Goal: Task Accomplishment & Management: Complete application form

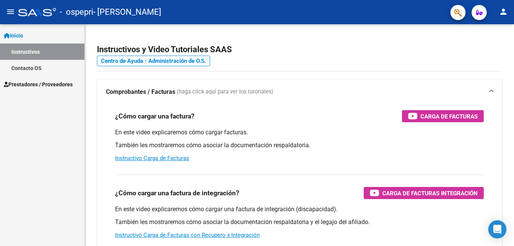
click at [54, 81] on span "Prestadores / Proveedores" at bounding box center [38, 84] width 69 height 8
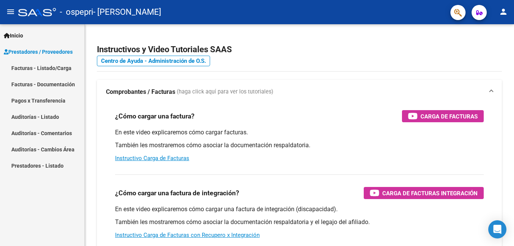
click at [54, 81] on link "Facturas - Documentación" at bounding box center [42, 84] width 84 height 16
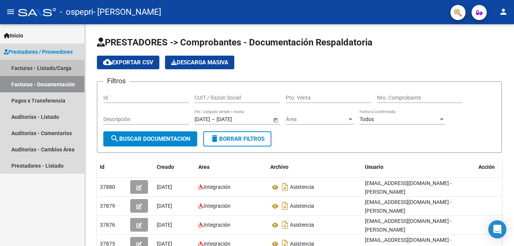
click at [51, 67] on link "Facturas - Listado/Carga" at bounding box center [42, 68] width 84 height 16
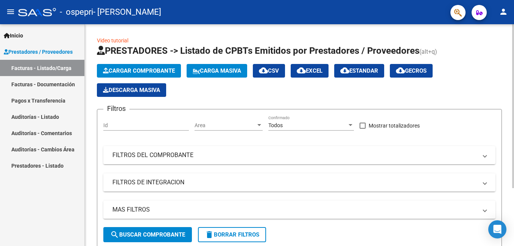
click at [158, 70] on span "Cargar Comprobante" at bounding box center [139, 70] width 72 height 7
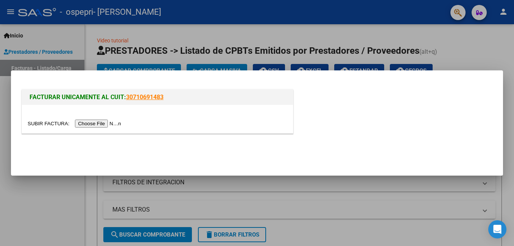
click at [100, 122] on input "file" at bounding box center [76, 124] width 96 height 8
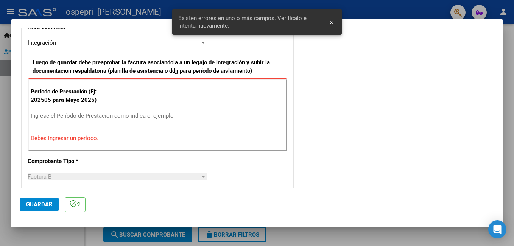
scroll to position [184, 0]
click at [83, 113] on input "Ingrese el Período de Prestación como indica el ejemplo" at bounding box center [118, 115] width 175 height 7
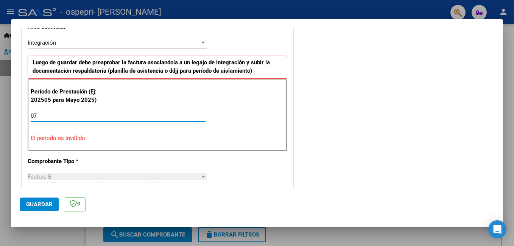
type input "0"
type input "2"
type input "1"
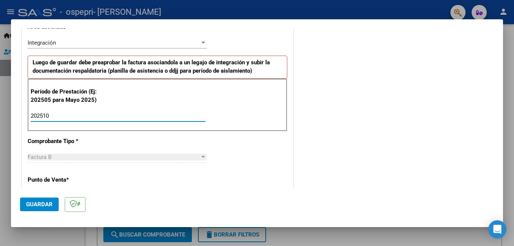
type input "202510"
click at [44, 206] on span "Guardar" at bounding box center [39, 204] width 26 height 7
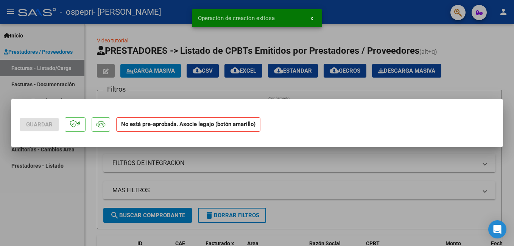
scroll to position [0, 0]
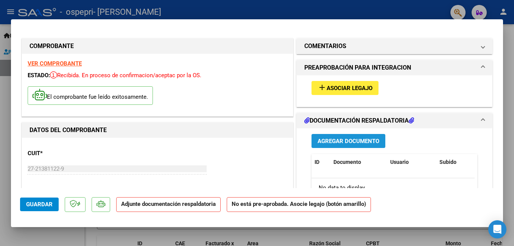
click at [350, 143] on span "Agregar Documento" at bounding box center [349, 141] width 62 height 7
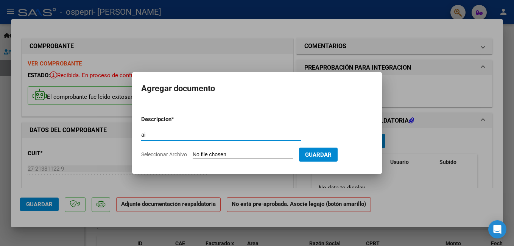
type input "a"
type input "ASISTENCIA"
click at [167, 156] on span "Seleccionar Archivo" at bounding box center [164, 154] width 46 height 6
click at [193, 156] on input "Seleccionar Archivo" at bounding box center [243, 154] width 100 height 7
type input "C:\fakepath\IMG_20251006_130540.jpg"
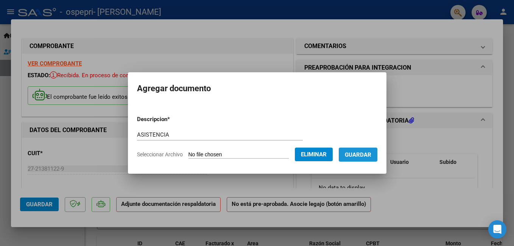
click at [371, 151] on span "Guardar" at bounding box center [358, 154] width 26 height 7
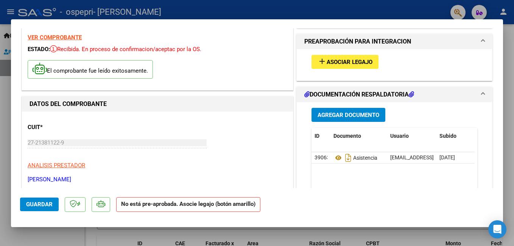
scroll to position [15, 0]
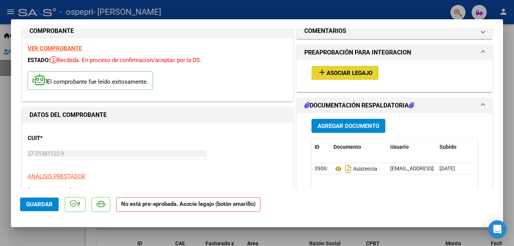
click at [362, 76] on span "Asociar Legajo" at bounding box center [350, 73] width 46 height 7
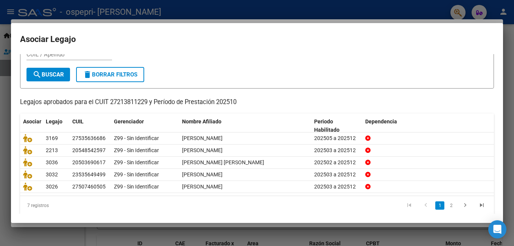
scroll to position [39, 0]
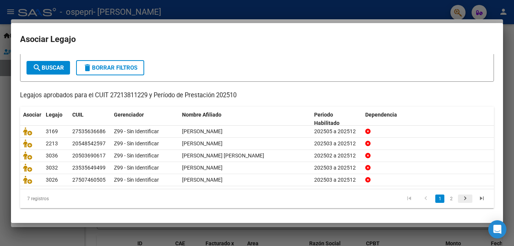
click at [460, 199] on icon "go to next page" at bounding box center [465, 199] width 10 height 9
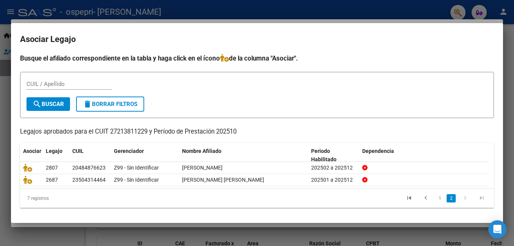
scroll to position [2, 0]
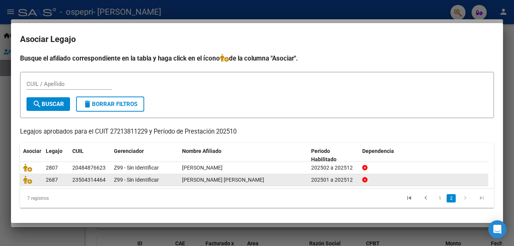
click at [270, 178] on div "[PERSON_NAME] [PERSON_NAME]" at bounding box center [243, 180] width 123 height 9
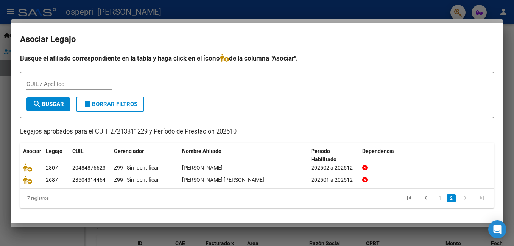
drag, startPoint x: 270, startPoint y: 178, endPoint x: 316, endPoint y: 195, distance: 49.6
click at [316, 195] on datatable-pager "1 2" at bounding box center [303, 198] width 373 height 13
click at [508, 45] on div at bounding box center [257, 123] width 514 height 246
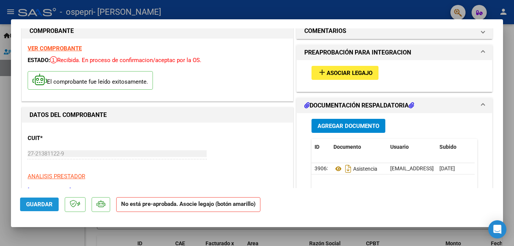
click at [49, 204] on span "Guardar" at bounding box center [39, 204] width 26 height 7
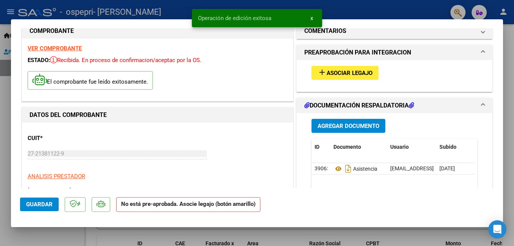
click at [509, 125] on div at bounding box center [257, 123] width 514 height 246
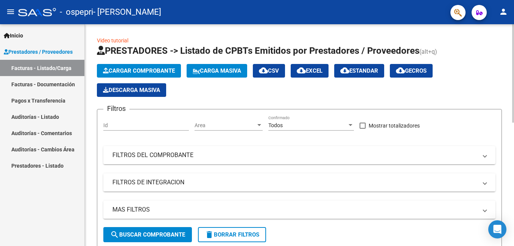
click at [513, 180] on div at bounding box center [513, 135] width 2 height 222
click at [513, 123] on div at bounding box center [513, 73] width 2 height 98
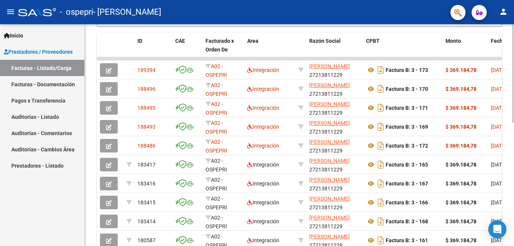
click at [508, 51] on div "Video tutorial PRESTADORES -> Listado de CPBTs Emitidos por Prestadores / Prove…" at bounding box center [299, 48] width 429 height 493
click at [511, 41] on div "Video tutorial PRESTADORES -> Listado de CPBTs Emitidos por Prestadores / Prove…" at bounding box center [299, 48] width 429 height 493
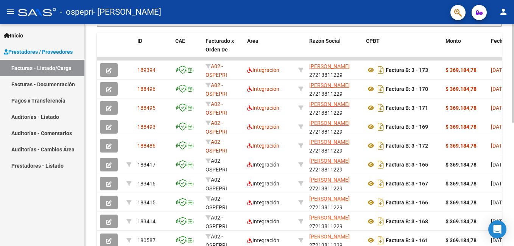
click at [511, 41] on div "Video tutorial PRESTADORES -> Listado de CPBTs Emitidos por Prestadores / Prove…" at bounding box center [299, 48] width 429 height 493
click at [512, 35] on div "Video tutorial PRESTADORES -> Listado de CPBTs Emitidos por Prestadores / Prove…" at bounding box center [299, 48] width 429 height 493
click at [512, 241] on div "Video tutorial PRESTADORES -> Listado de CPBTs Emitidos por Prestadores / Prove…" at bounding box center [299, 48] width 429 height 493
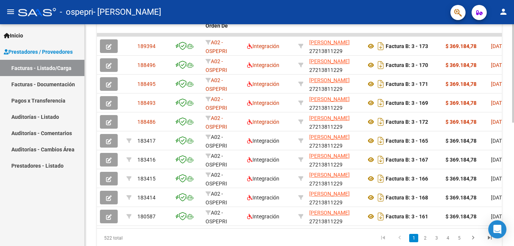
click at [512, 241] on div "Video tutorial PRESTADORES -> Listado de CPBTs Emitidos por Prestadores / Prove…" at bounding box center [299, 25] width 429 height 493
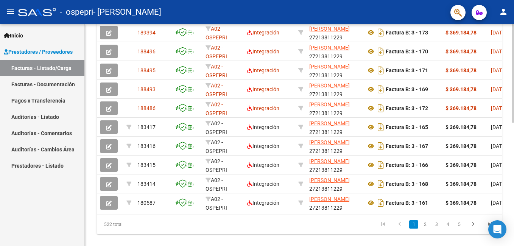
click at [512, 241] on div "Video tutorial PRESTADORES -> Listado de CPBTs Emitidos por Prestadores / Prove…" at bounding box center [299, 11] width 429 height 493
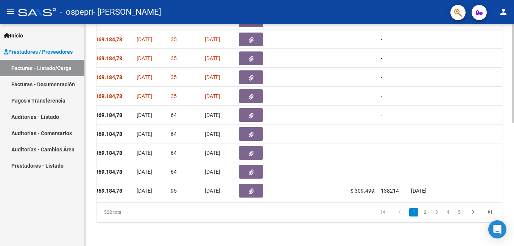
scroll to position [56, 0]
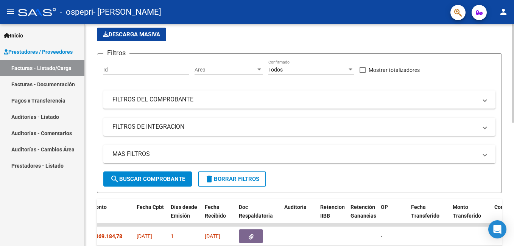
click at [514, 31] on div at bounding box center [513, 135] width 2 height 222
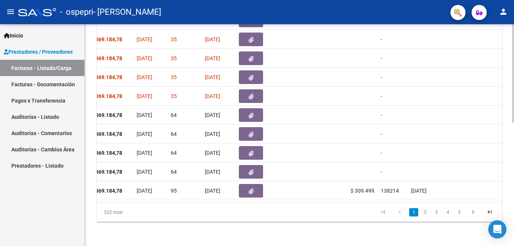
click at [513, 151] on div at bounding box center [513, 135] width 2 height 222
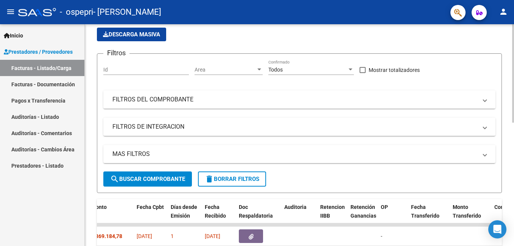
click at [514, 96] on div at bounding box center [513, 135] width 2 height 222
click at [514, 96] on div at bounding box center [513, 99] width 2 height 98
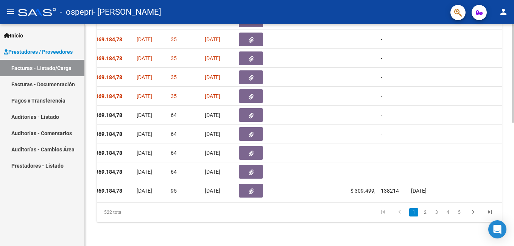
click at [513, 153] on div at bounding box center [513, 135] width 2 height 222
click at [513, 145] on div at bounding box center [513, 135] width 2 height 222
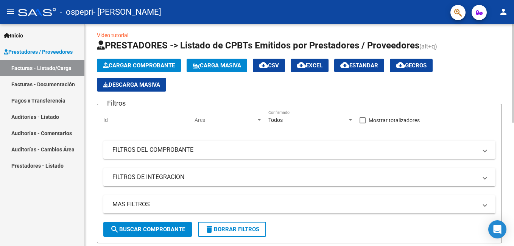
scroll to position [0, 0]
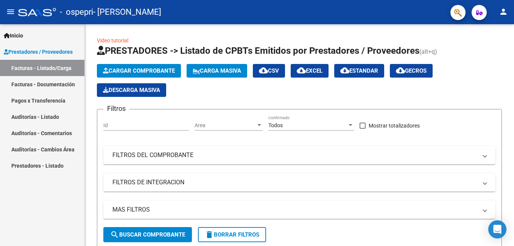
click at [29, 51] on span "Prestadores / Proveedores" at bounding box center [38, 52] width 69 height 8
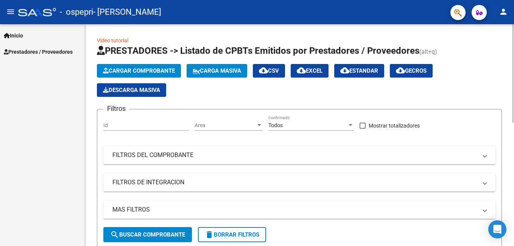
click at [158, 71] on span "Cargar Comprobante" at bounding box center [139, 70] width 72 height 7
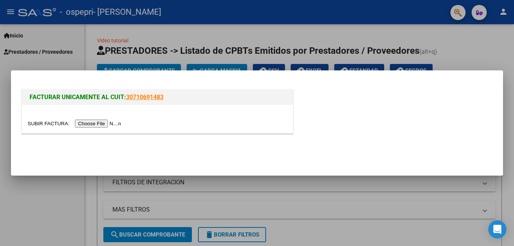
click at [99, 124] on input "file" at bounding box center [76, 124] width 96 height 8
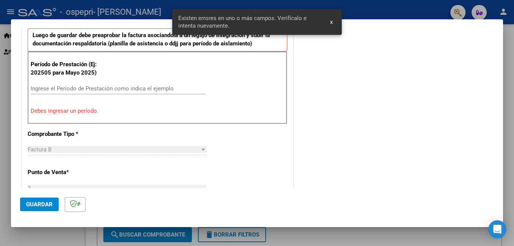
scroll to position [173, 0]
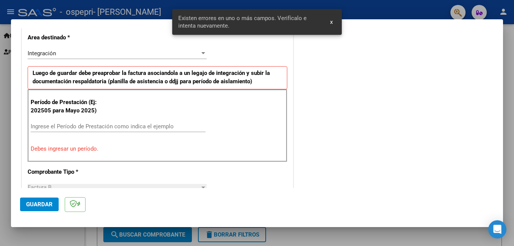
click at [105, 126] on input "Ingrese el Período de Prestación como indica el ejemplo" at bounding box center [118, 126] width 175 height 7
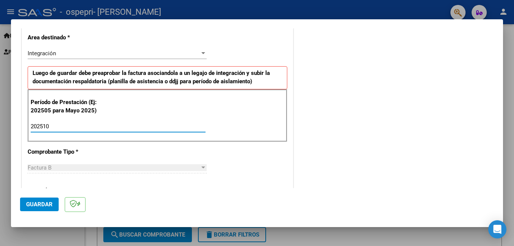
type input "202510"
click at [40, 206] on span "Guardar" at bounding box center [39, 204] width 26 height 7
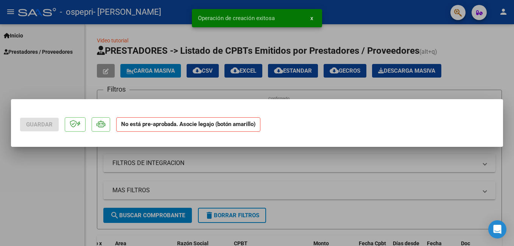
scroll to position [0, 0]
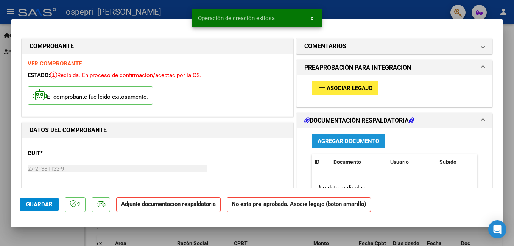
click at [366, 143] on span "Agregar Documento" at bounding box center [349, 141] width 62 height 7
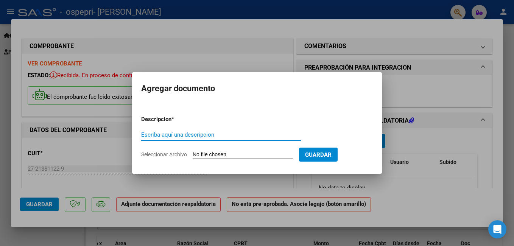
type input "a"
type input "ASISTENCIA"
click at [173, 153] on span "Seleccionar Archivo" at bounding box center [164, 154] width 46 height 6
click at [193, 153] on input "Seleccionar Archivo" at bounding box center [243, 154] width 100 height 7
type input "C:\fakepath\IMG_20251006_130523.jpg"
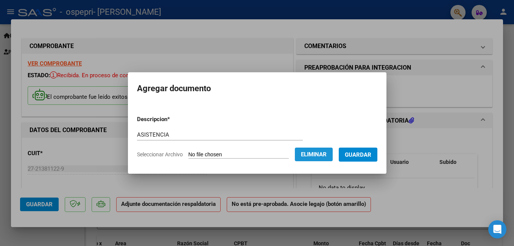
click at [324, 151] on span "Eliminar" at bounding box center [314, 154] width 26 height 7
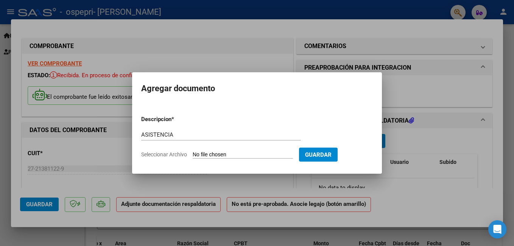
click at [154, 155] on span "Seleccionar Archivo" at bounding box center [164, 154] width 46 height 6
click at [193, 155] on input "Seleccionar Archivo" at bounding box center [243, 154] width 100 height 7
type input "C:\fakepath\IMG_20251006_130523.jpg"
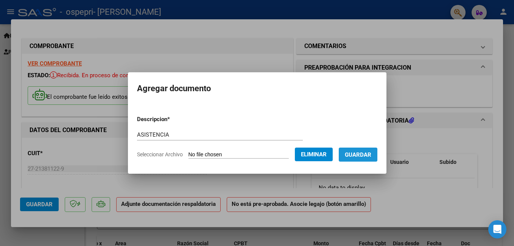
click at [371, 154] on span "Guardar" at bounding box center [358, 154] width 26 height 7
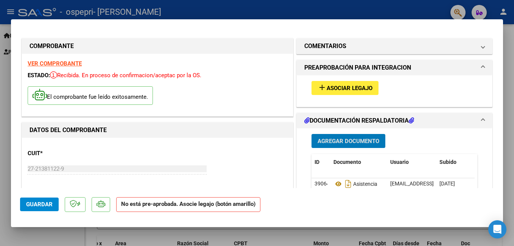
click at [36, 202] on span "Guardar" at bounding box center [39, 204] width 26 height 7
click at [508, 129] on div at bounding box center [257, 123] width 514 height 246
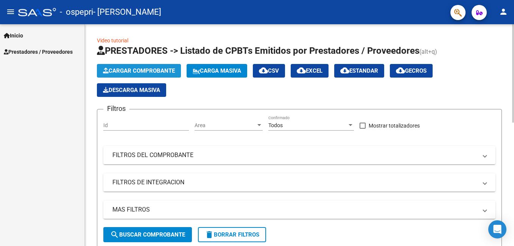
click at [153, 69] on span "Cargar Comprobante" at bounding box center [139, 70] width 72 height 7
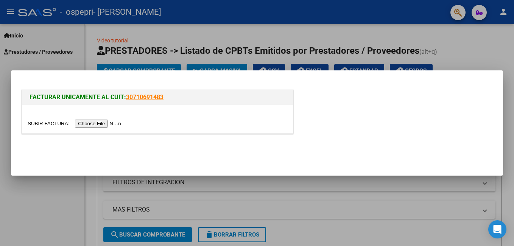
click at [86, 123] on input "file" at bounding box center [76, 124] width 96 height 8
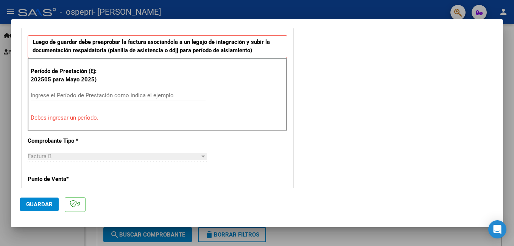
scroll to position [146, 0]
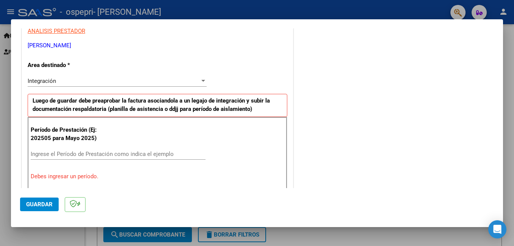
click at [122, 147] on div "Período de Prestación (Ej: 202505 para [DATE]) Ingrese el Período de Prestación…" at bounding box center [158, 153] width 260 height 73
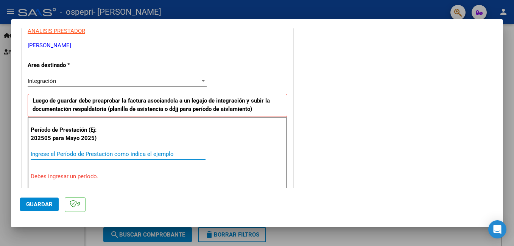
click at [111, 151] on input "Ingrese el Período de Prestación como indica el ejemplo" at bounding box center [118, 154] width 175 height 7
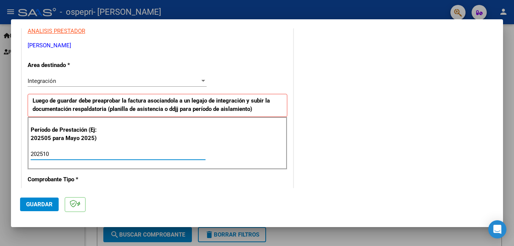
type input "202510"
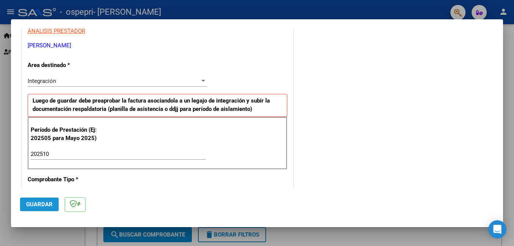
click at [43, 205] on span "Guardar" at bounding box center [39, 204] width 26 height 7
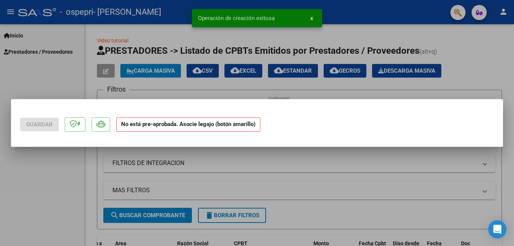
scroll to position [0, 0]
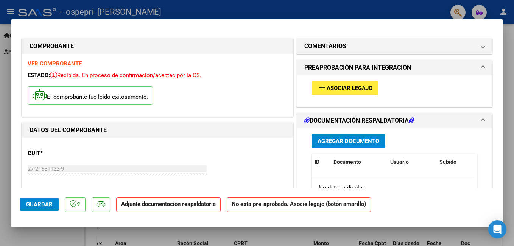
click at [353, 140] on span "Agregar Documento" at bounding box center [349, 141] width 62 height 7
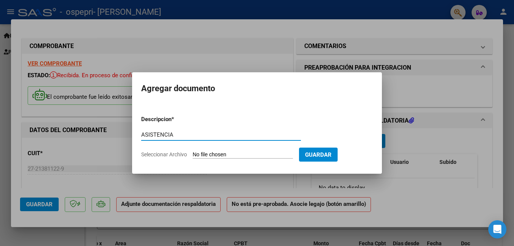
type input "ASISTENCIA"
click at [168, 154] on span "Seleccionar Archivo" at bounding box center [164, 154] width 46 height 6
click at [193, 154] on input "Seleccionar Archivo" at bounding box center [243, 154] width 100 height 7
type input "C:\fakepath\IMG_20251006_130510.jpg"
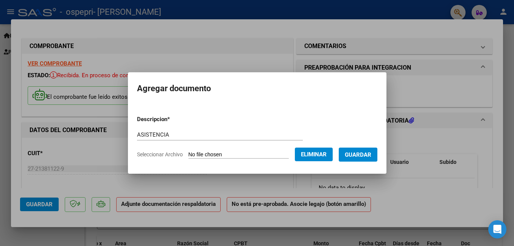
click at [366, 154] on span "Guardar" at bounding box center [358, 154] width 26 height 7
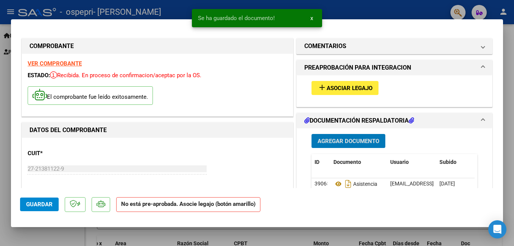
click at [41, 206] on span "Guardar" at bounding box center [39, 204] width 26 height 7
click at [506, 118] on div at bounding box center [257, 123] width 514 height 246
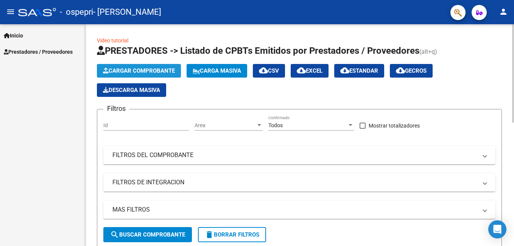
click at [145, 68] on span "Cargar Comprobante" at bounding box center [139, 70] width 72 height 7
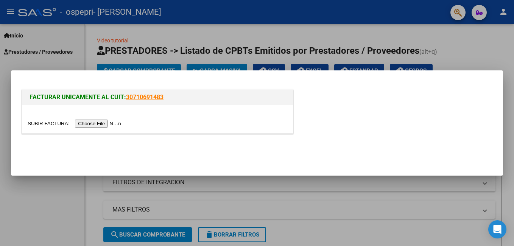
click at [102, 123] on input "file" at bounding box center [76, 124] width 96 height 8
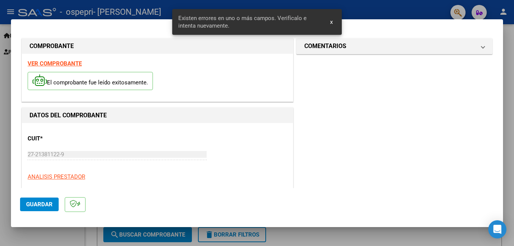
scroll to position [170, 0]
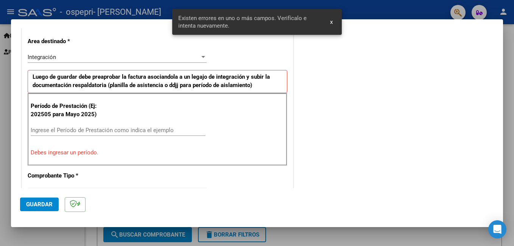
click at [126, 126] on div "Ingrese el Período de Prestación como indica el ejemplo" at bounding box center [118, 130] width 175 height 11
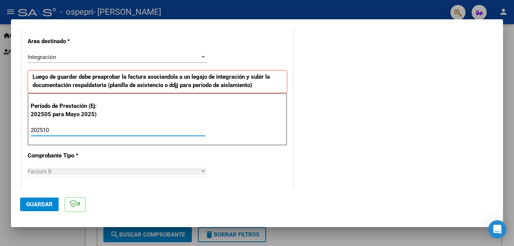
type input "202510"
click at [36, 208] on button "Guardar" at bounding box center [39, 205] width 39 height 14
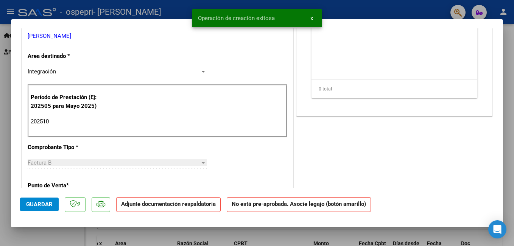
scroll to position [0, 0]
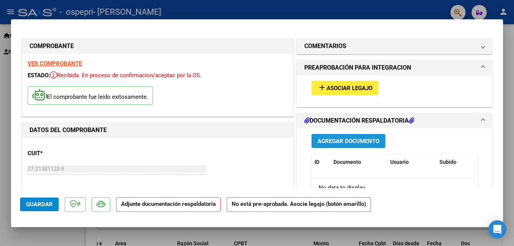
click at [346, 142] on span "Agregar Documento" at bounding box center [349, 141] width 62 height 7
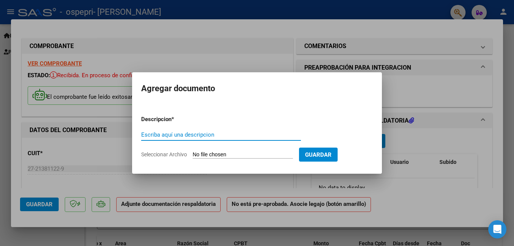
type input "a"
type input "ASISTENCIA"
click at [166, 156] on span "Seleccionar Archivo" at bounding box center [164, 154] width 46 height 6
click at [193, 156] on input "Seleccionar Archivo" at bounding box center [243, 154] width 100 height 7
type input "C:\fakepath\IMG_20251006_130452.jpg"
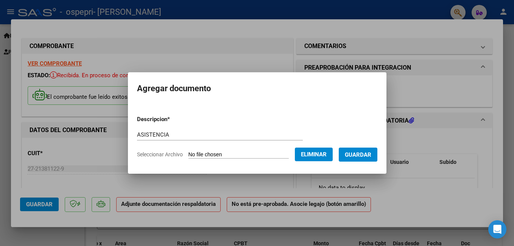
click at [371, 155] on span "Guardar" at bounding box center [358, 154] width 26 height 7
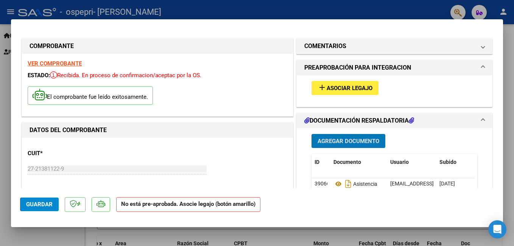
click at [39, 204] on span "Guardar" at bounding box center [39, 204] width 26 height 7
click at [54, 235] on div at bounding box center [257, 123] width 514 height 246
